Goal: Task Accomplishment & Management: Use online tool/utility

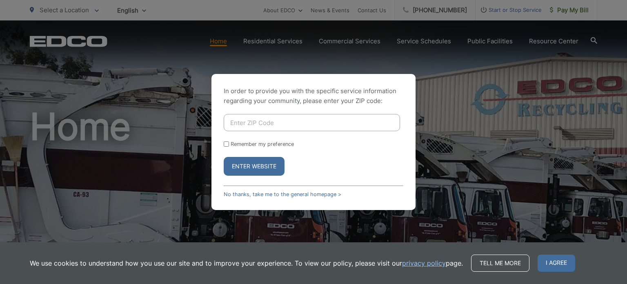
click at [235, 122] on input "Enter ZIP Code" at bounding box center [312, 122] width 176 height 17
type input "91942"
click at [266, 167] on button "Enter Website" at bounding box center [254, 166] width 61 height 19
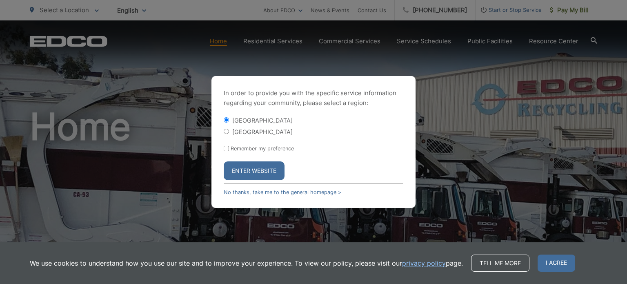
click at [265, 171] on button "Enter Website" at bounding box center [254, 170] width 61 height 19
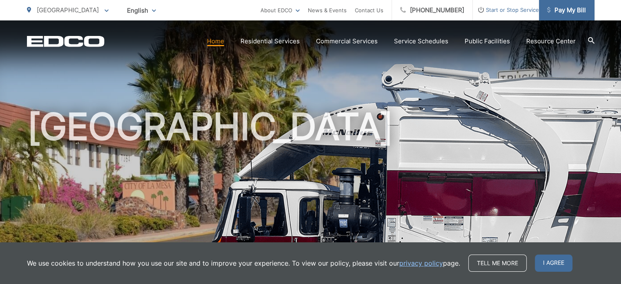
click at [552, 8] on span "Pay My Bill" at bounding box center [566, 10] width 39 height 10
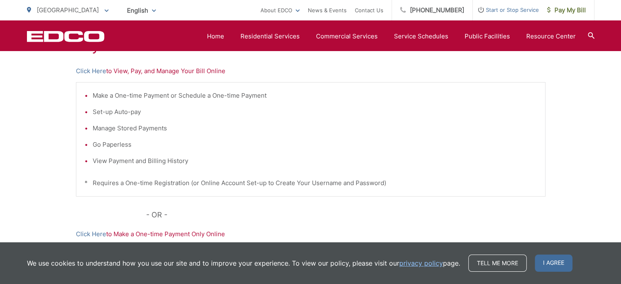
scroll to position [172, 0]
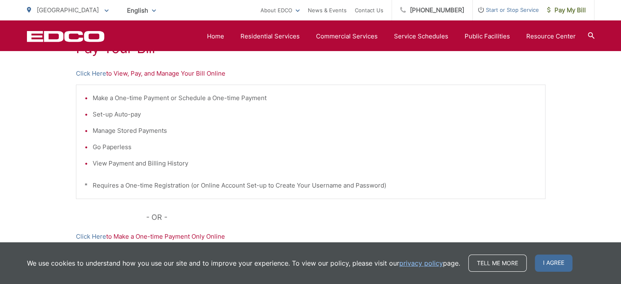
click at [121, 114] on li "Set-up Auto-pay" at bounding box center [315, 114] width 444 height 10
click at [96, 73] on link "Click Here" at bounding box center [91, 74] width 30 height 10
